Goal: Find specific page/section: Find specific page/section

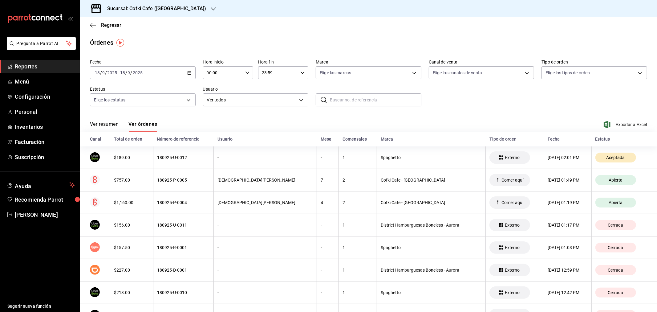
click at [109, 124] on button "Ver resumen" at bounding box center [104, 126] width 29 height 10
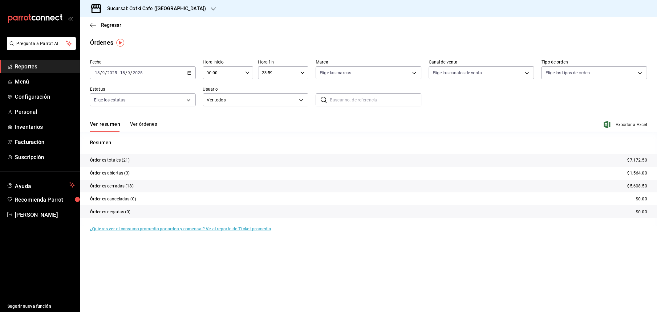
click at [145, 123] on button "Ver órdenes" at bounding box center [143, 126] width 27 height 10
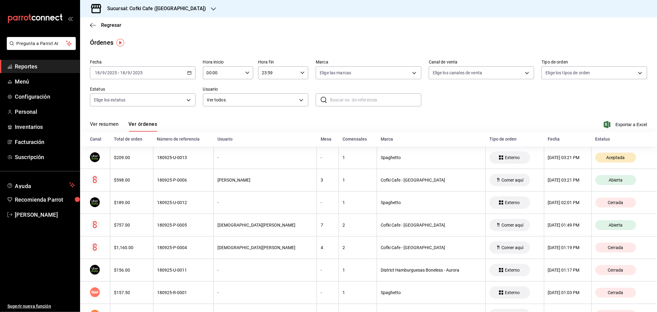
click at [115, 120] on div "Ver resumen Ver órdenes Exportar a Excel" at bounding box center [368, 123] width 557 height 18
click at [113, 124] on button "Ver resumen" at bounding box center [104, 126] width 29 height 10
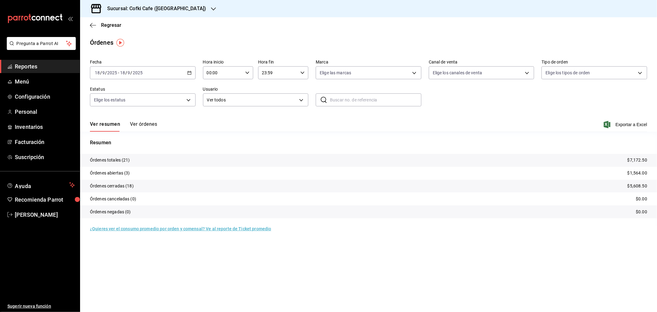
click at [164, 14] on div "Sucursal: Cofki Cafe ([GEOGRAPHIC_DATA])" at bounding box center [151, 8] width 133 height 17
click at [139, 26] on span "Cofki Kid-Friendly Café (MTY)" at bounding box center [113, 26] width 57 height 6
click at [140, 122] on button "Ver órdenes" at bounding box center [143, 126] width 27 height 10
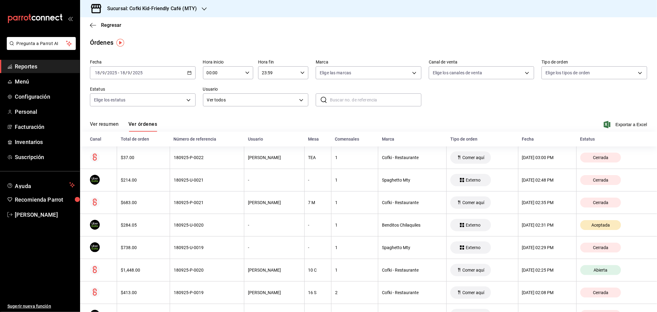
click at [113, 125] on button "Ver resumen" at bounding box center [104, 126] width 29 height 10
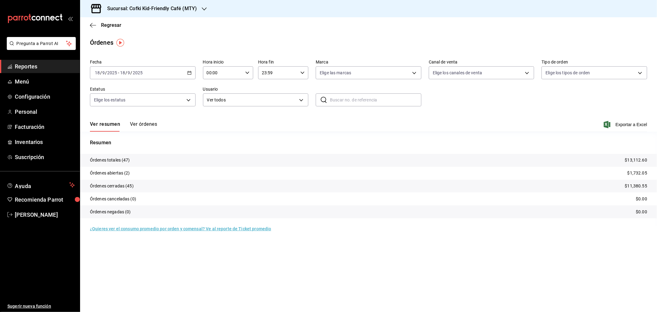
click at [180, 10] on h3 "Sucursal: Cofki Kid-Friendly Café (MTY)" at bounding box center [149, 8] width 95 height 7
click at [139, 35] on div "Cofki Cafe ([GEOGRAPHIC_DATA])" at bounding box center [126, 41] width 92 height 14
